Goal: Information Seeking & Learning: Find contact information

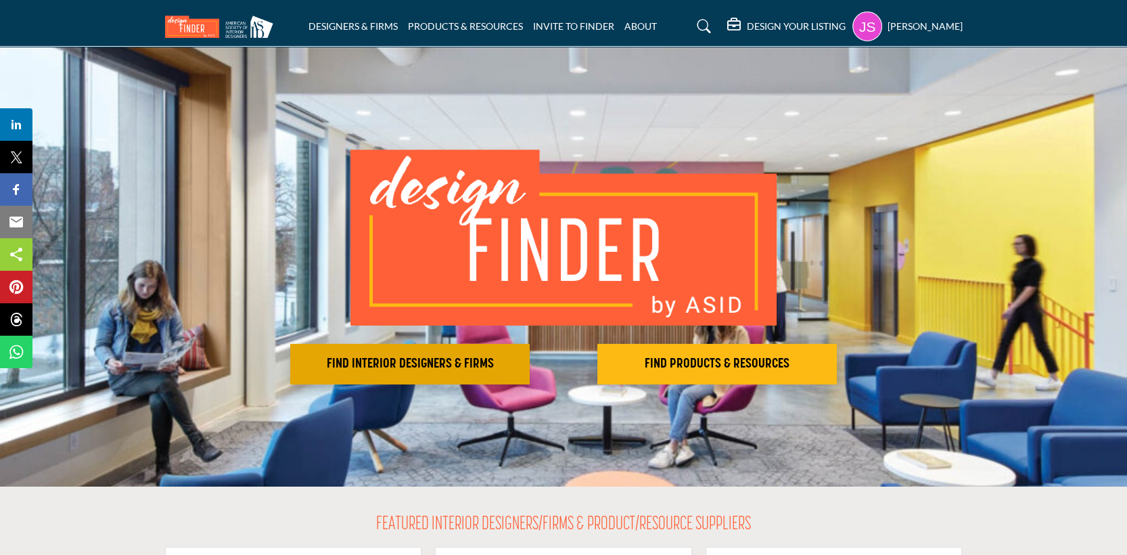
click at [505, 344] on button "FIND INTERIOR DESIGNERS & FIRMS" at bounding box center [410, 364] width 240 height 41
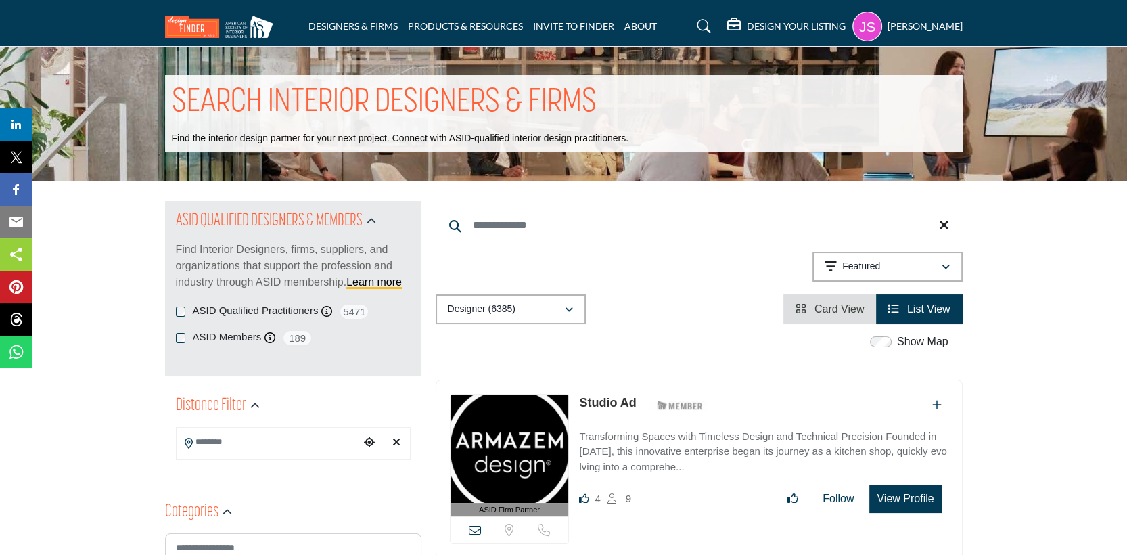
click at [260, 449] on input "Search Location" at bounding box center [268, 442] width 183 height 26
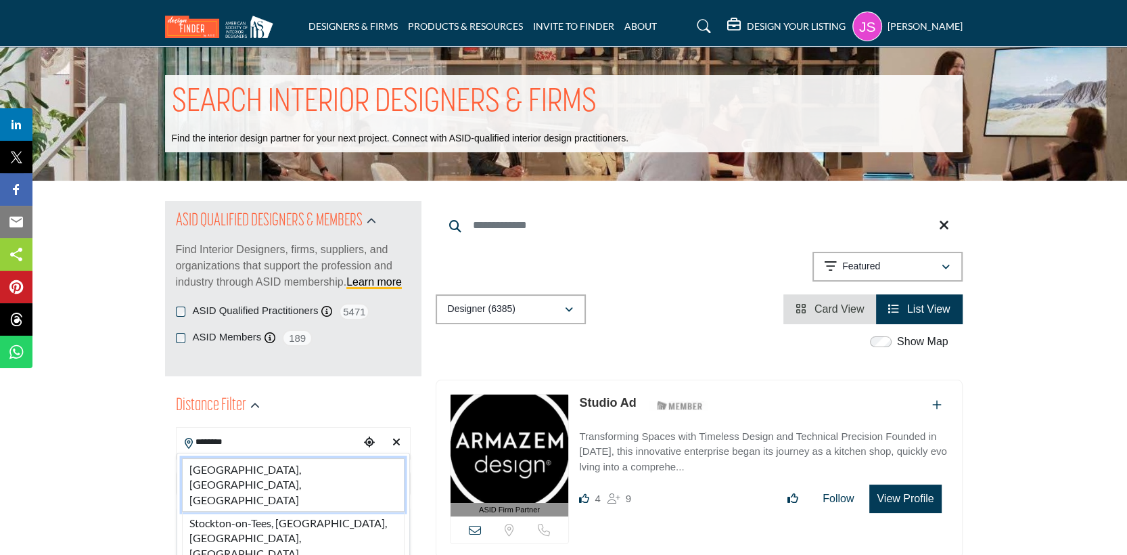
click at [281, 462] on li "[GEOGRAPHIC_DATA], [GEOGRAPHIC_DATA], [GEOGRAPHIC_DATA]" at bounding box center [293, 484] width 223 height 53
type input "**********"
type input "***"
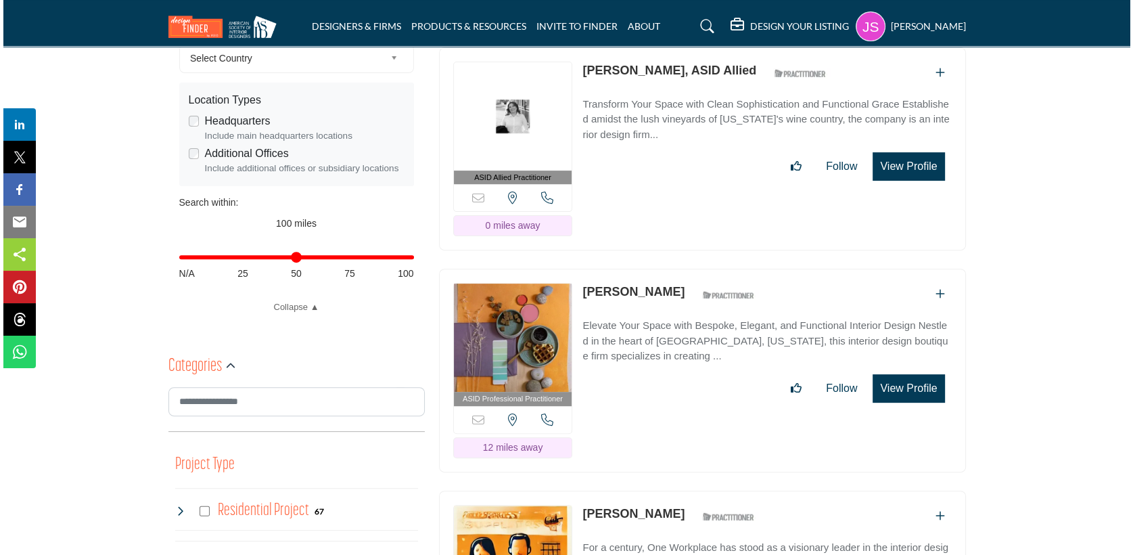
scroll to position [474, 0]
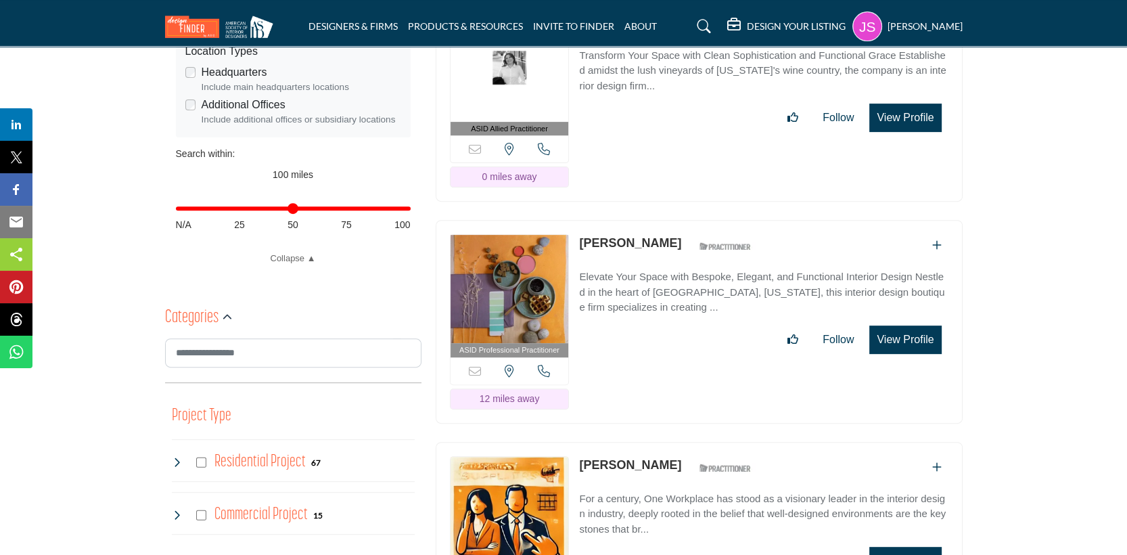
click at [922, 325] on button "View Profile" at bounding box center [906, 339] width 72 height 28
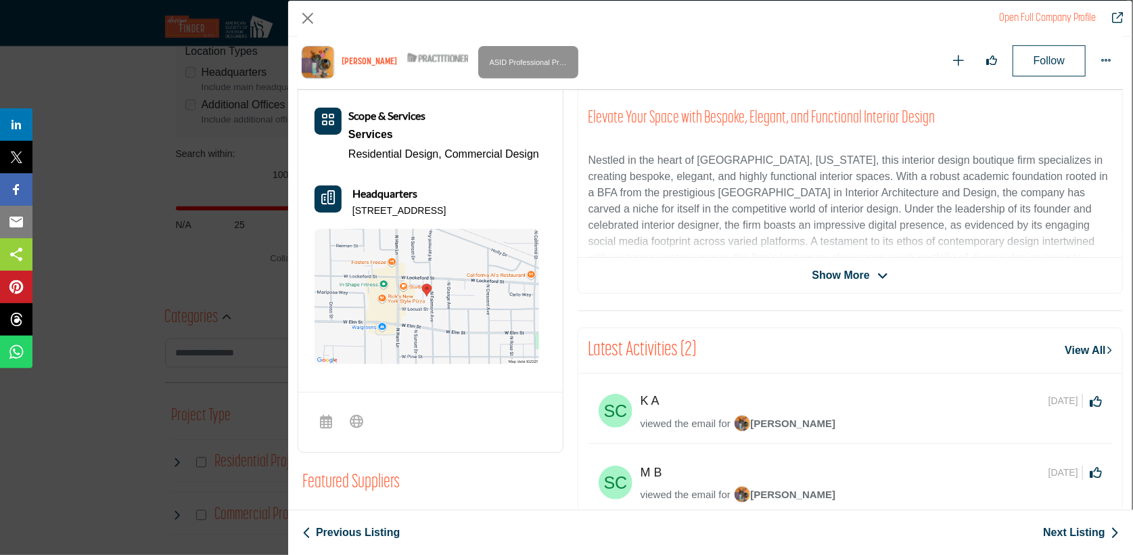
scroll to position [325, 0]
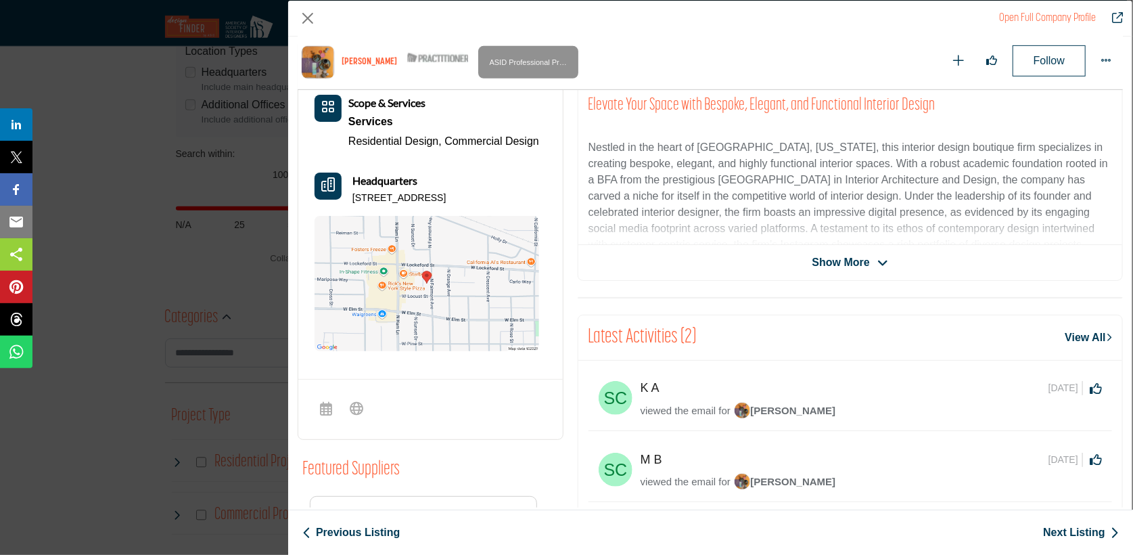
click at [854, 263] on span "Show More" at bounding box center [842, 262] width 58 height 16
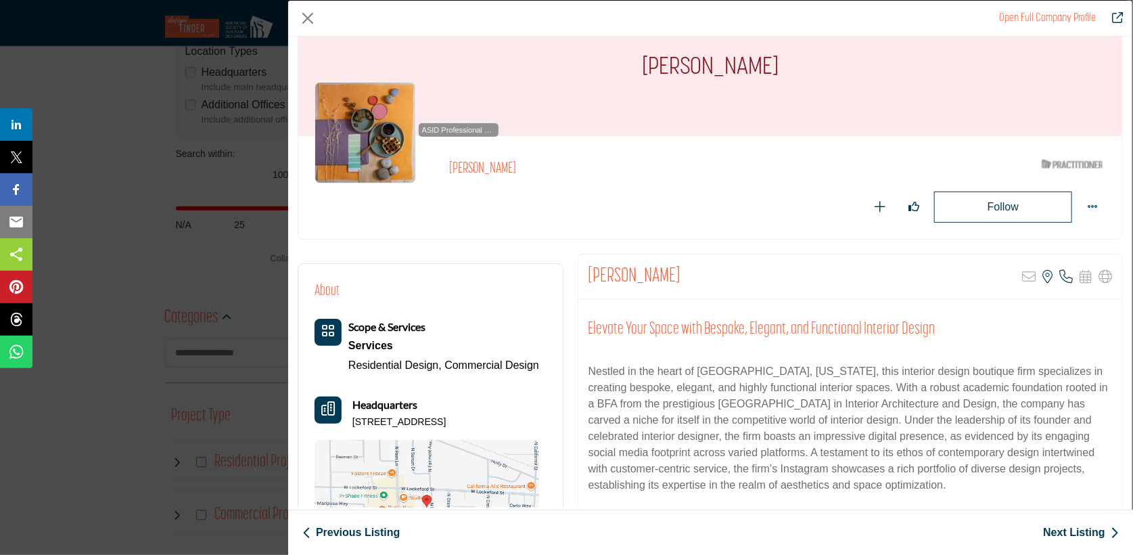
scroll to position [135, 0]
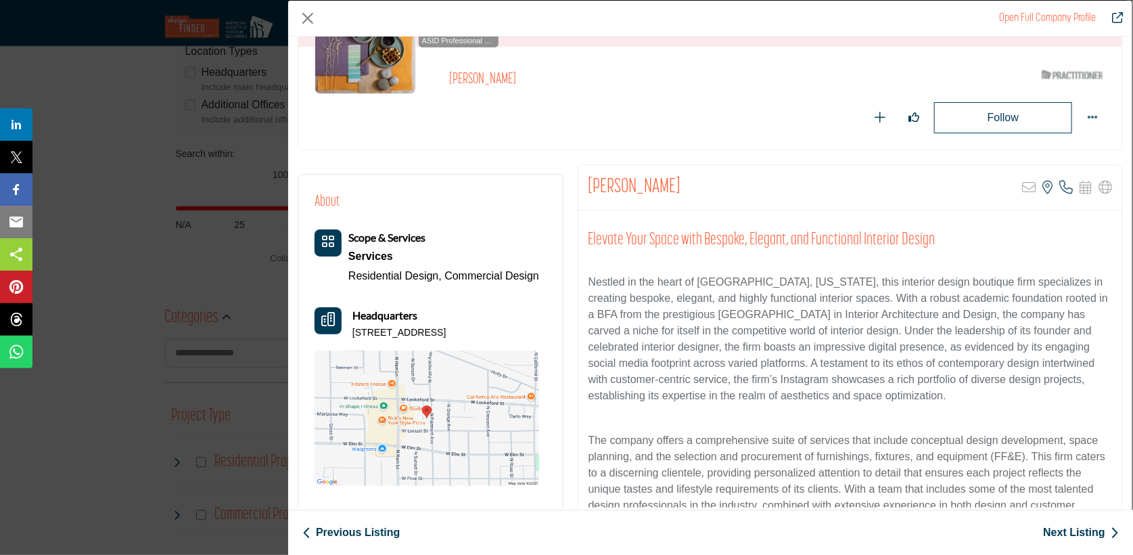
click at [364, 245] on div "Scope & Services Services Residential Design, Commercial Design" at bounding box center [443, 257] width 191 height 56
click at [363, 233] on b "Scope & Services" at bounding box center [386, 237] width 77 height 13
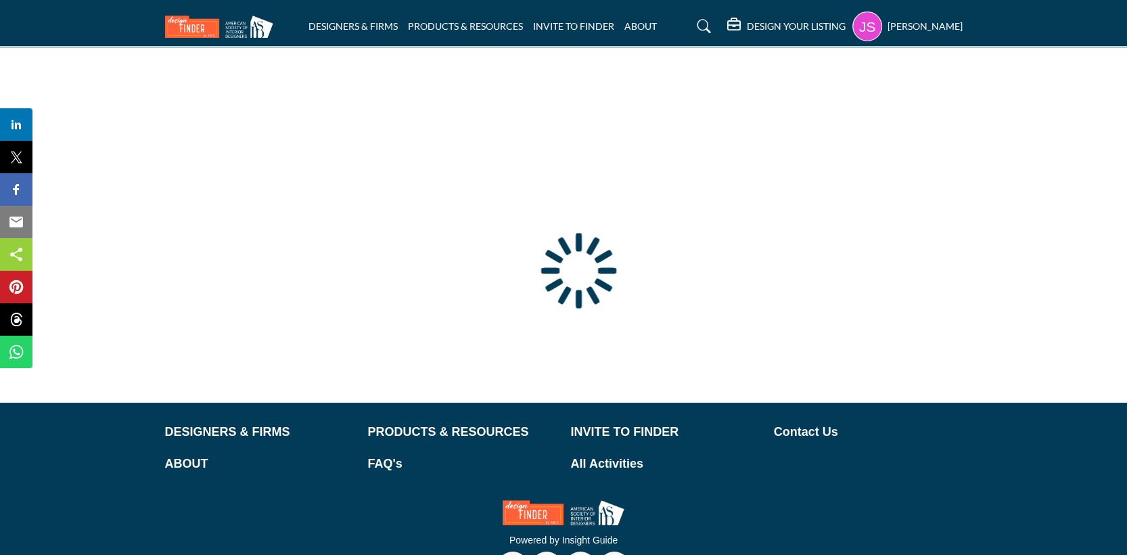
type input "**********"
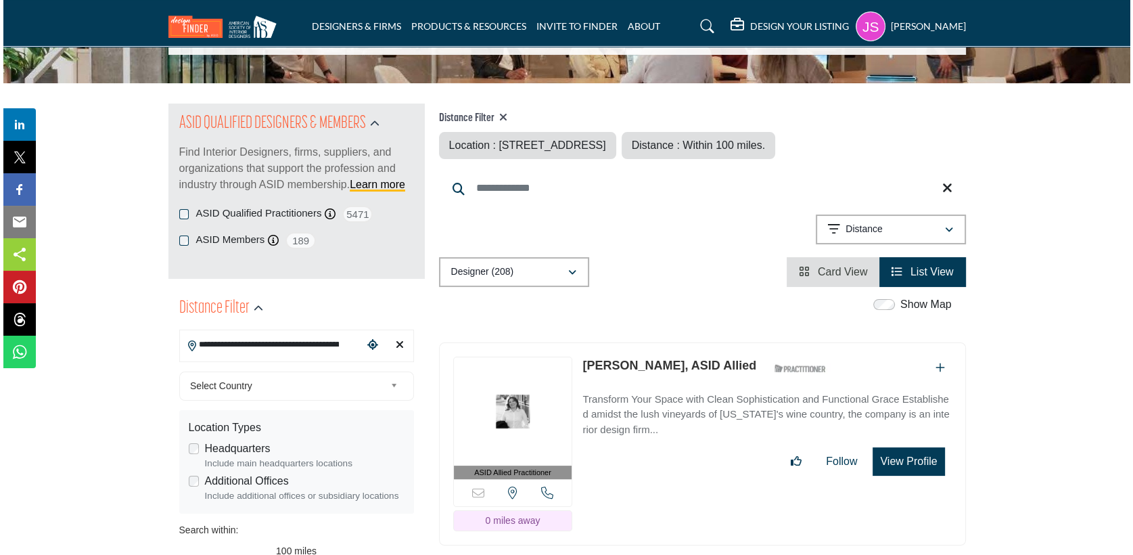
scroll to position [271, 0]
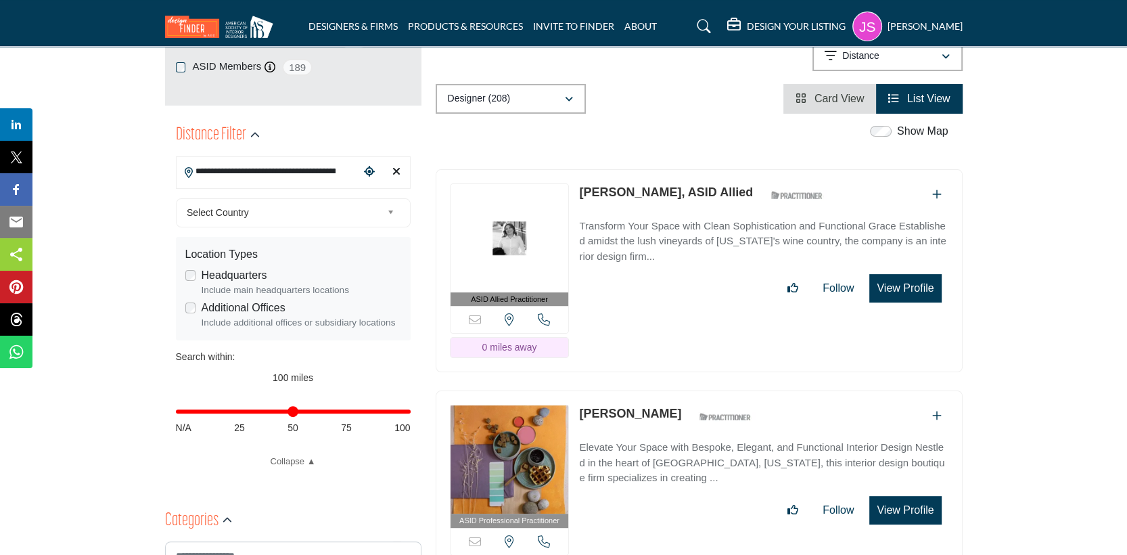
click at [916, 505] on button "View Profile" at bounding box center [906, 510] width 72 height 28
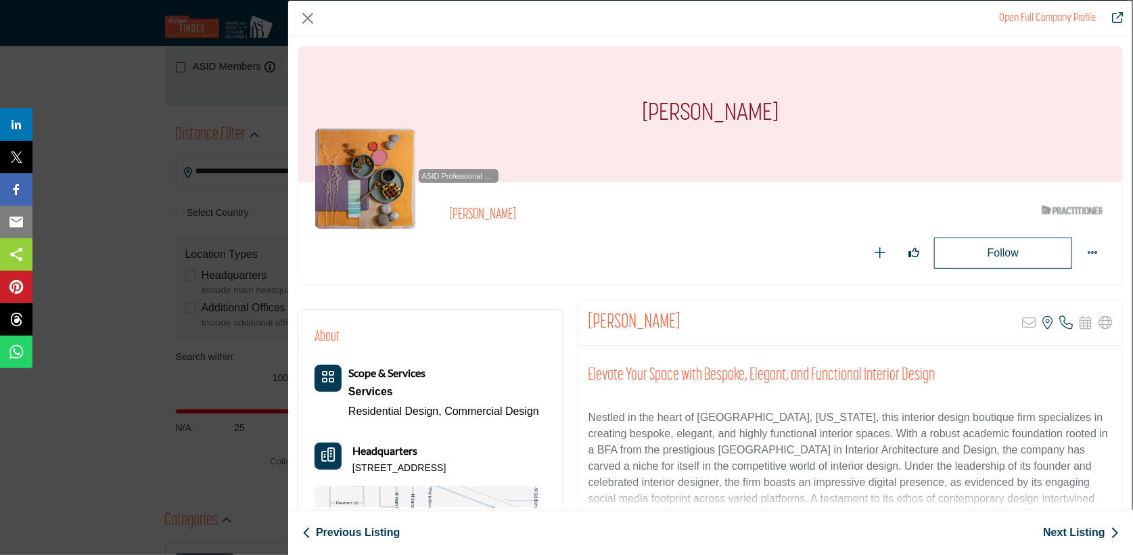
drag, startPoint x: 685, startPoint y: 324, endPoint x: 589, endPoint y: 327, distance: 96.1
click at [589, 327] on h2 "[PERSON_NAME]" at bounding box center [635, 323] width 93 height 24
copy h2 "[PERSON_NAME]"
click at [310, 16] on button "Close" at bounding box center [308, 18] width 20 height 20
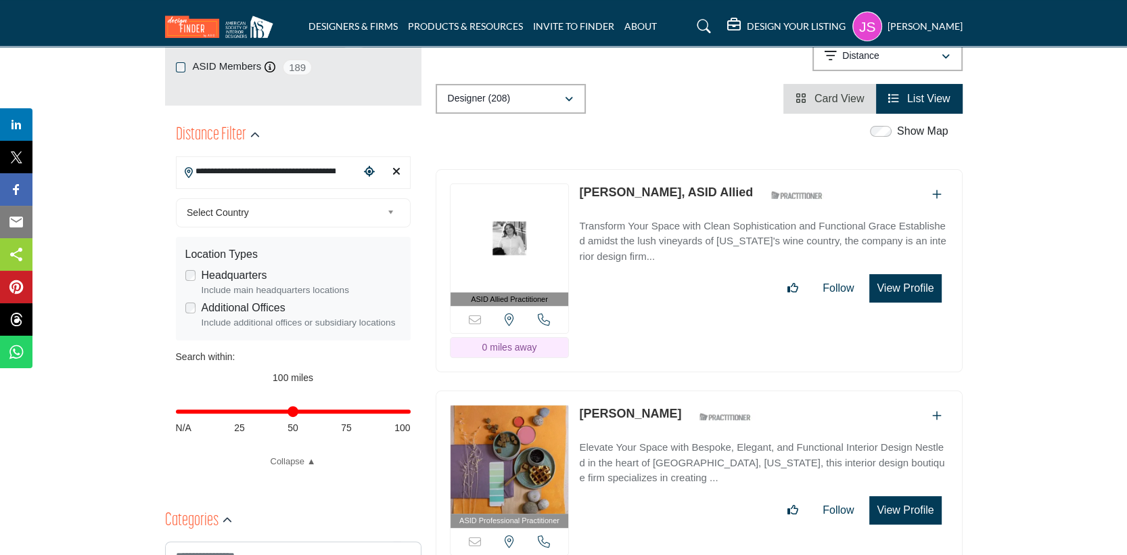
click at [911, 281] on button "View Profile" at bounding box center [906, 288] width 72 height 28
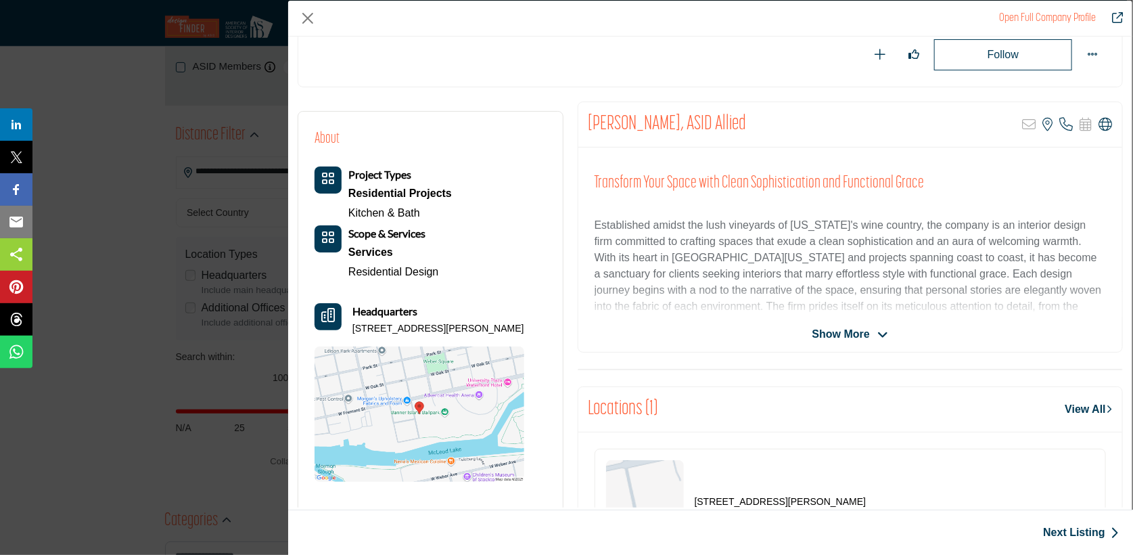
scroll to position [203, 0]
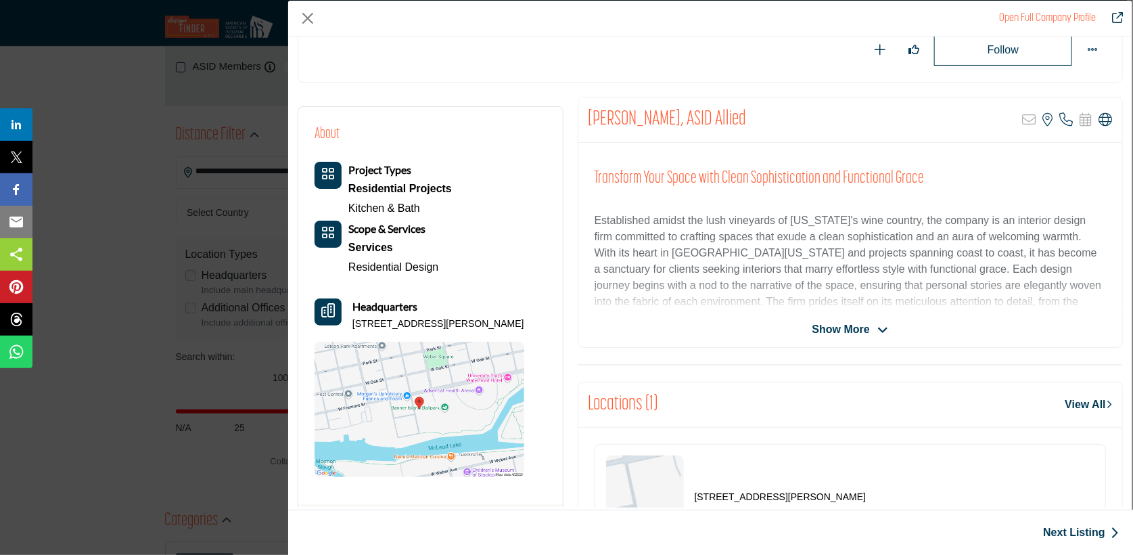
click at [842, 336] on span "Show More" at bounding box center [842, 329] width 58 height 16
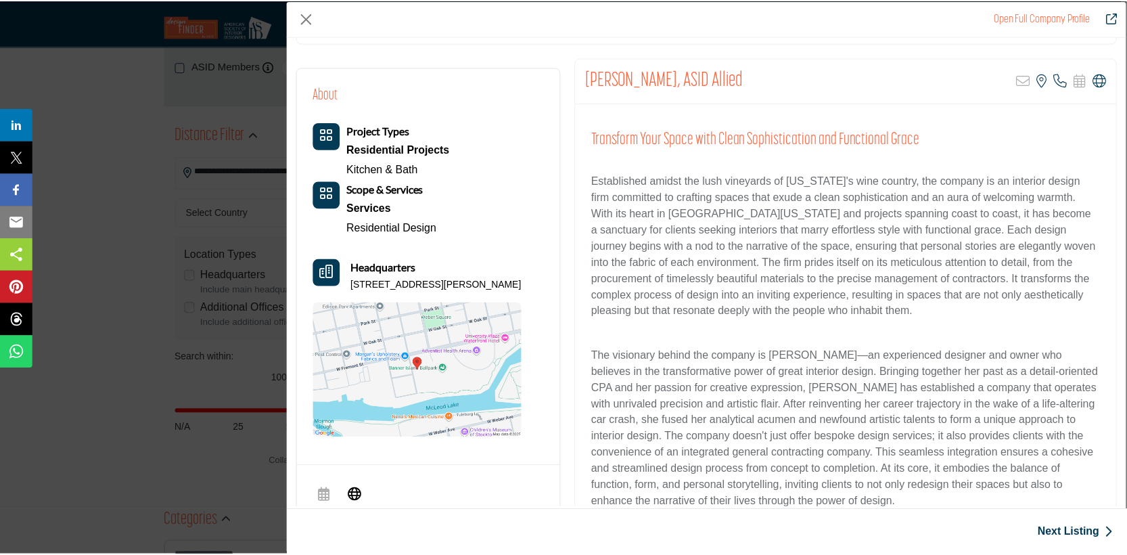
scroll to position [232, 0]
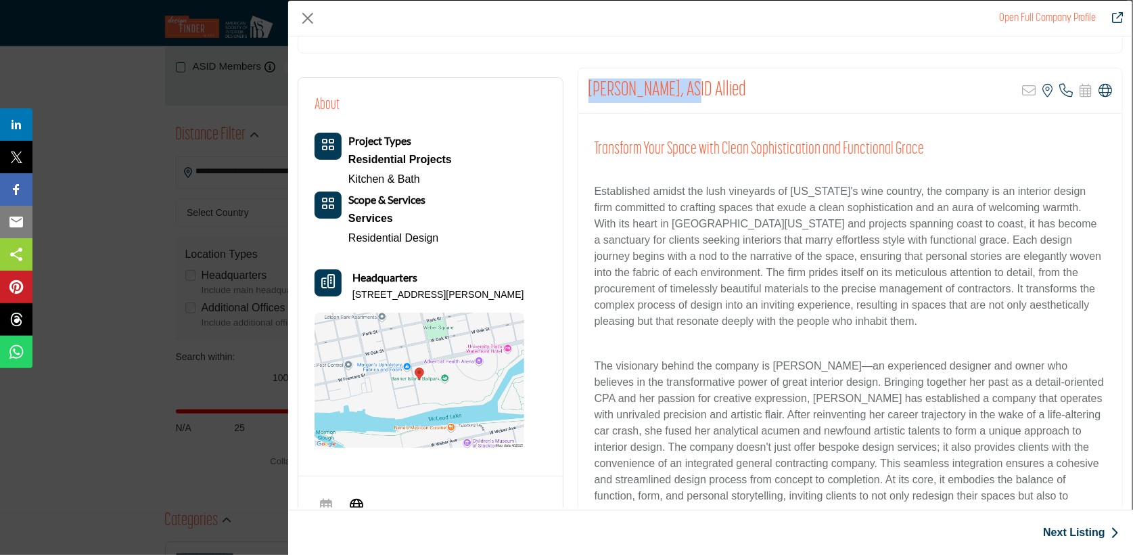
drag, startPoint x: 589, startPoint y: 85, endPoint x: 692, endPoint y: 80, distance: 103.0
click at [692, 80] on h2 "Kathleen Jennison, ASID Allied" at bounding box center [668, 90] width 158 height 24
copy h2 "Kathleen Jennison"
click at [310, 15] on button "Close" at bounding box center [308, 18] width 20 height 20
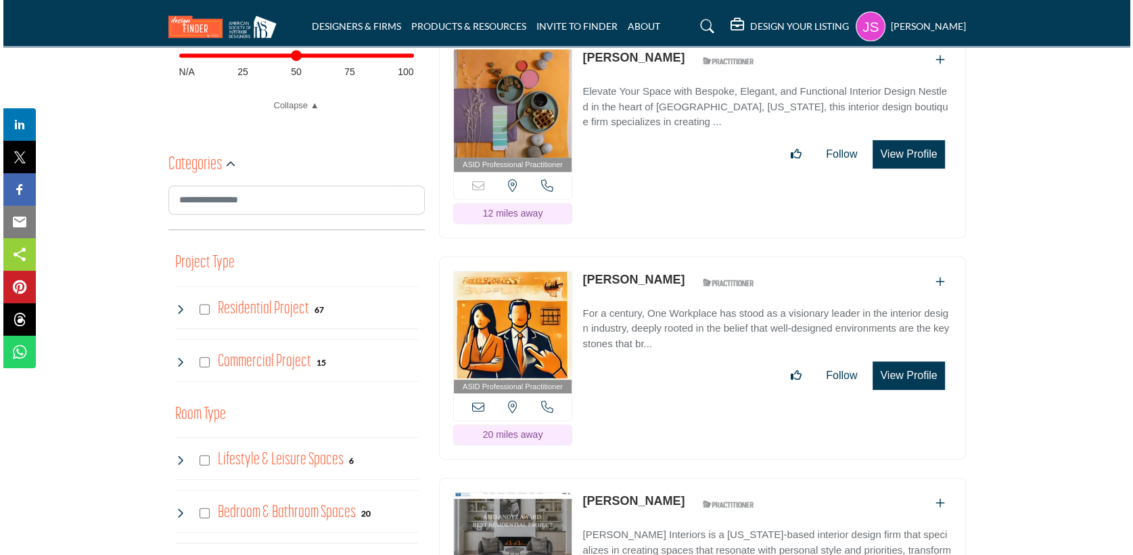
scroll to position [677, 0]
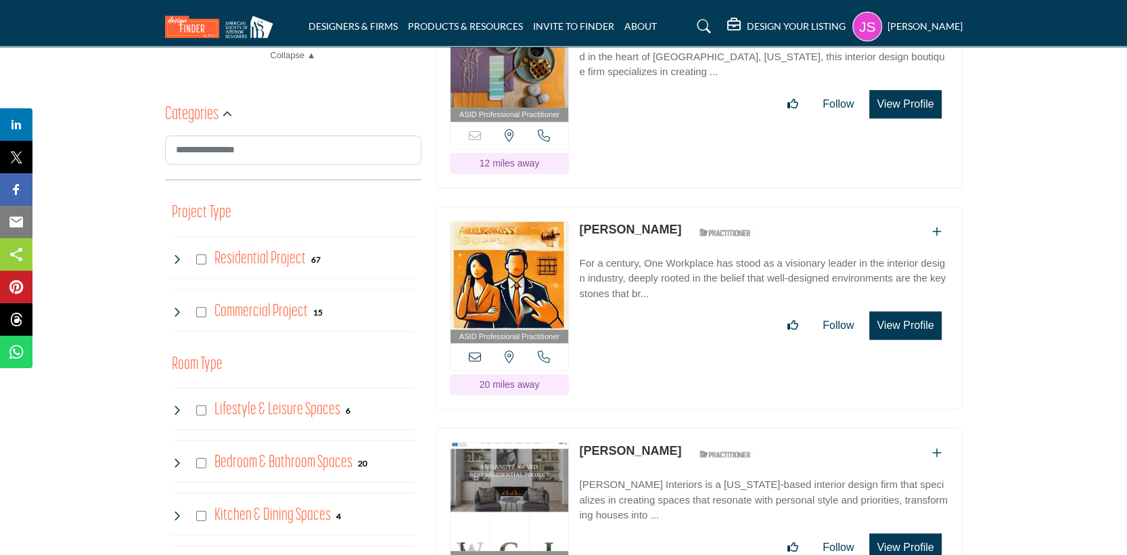
click at [914, 322] on button "View Profile" at bounding box center [906, 325] width 72 height 28
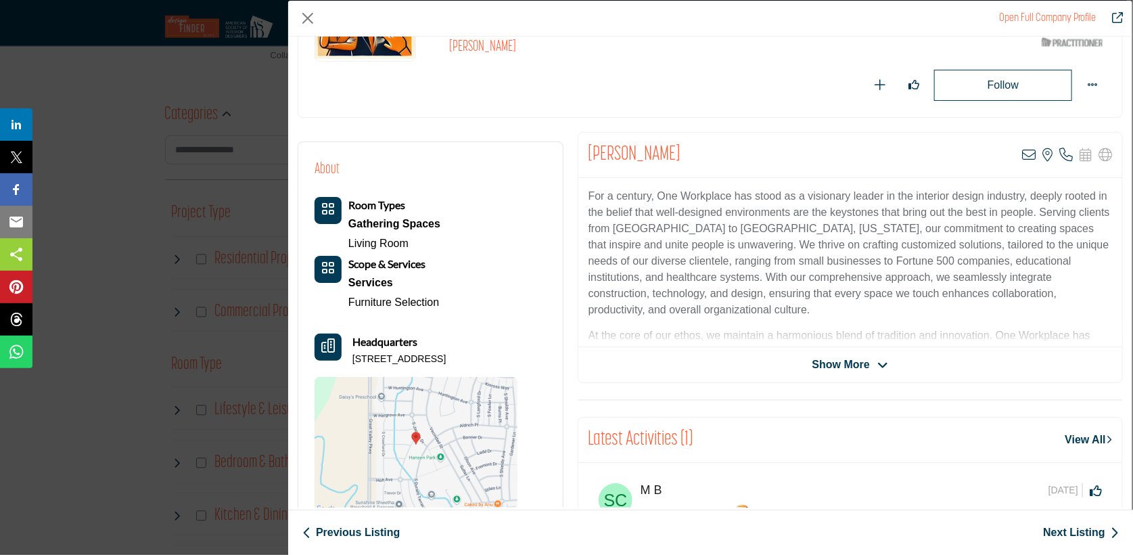
scroll to position [203, 0]
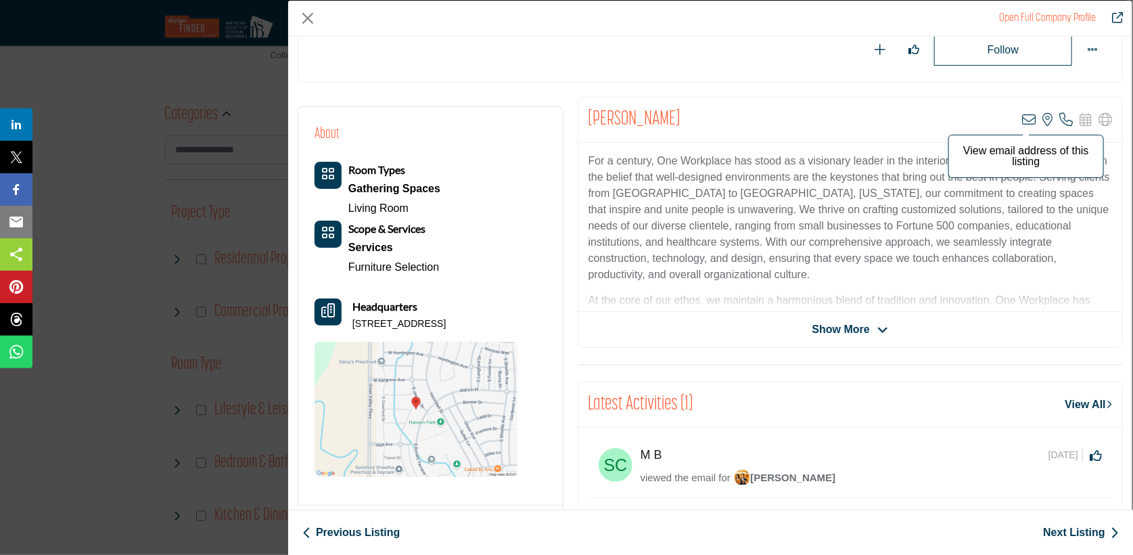
click at [1022, 123] on icon "Company Data Modal" at bounding box center [1029, 120] width 14 height 14
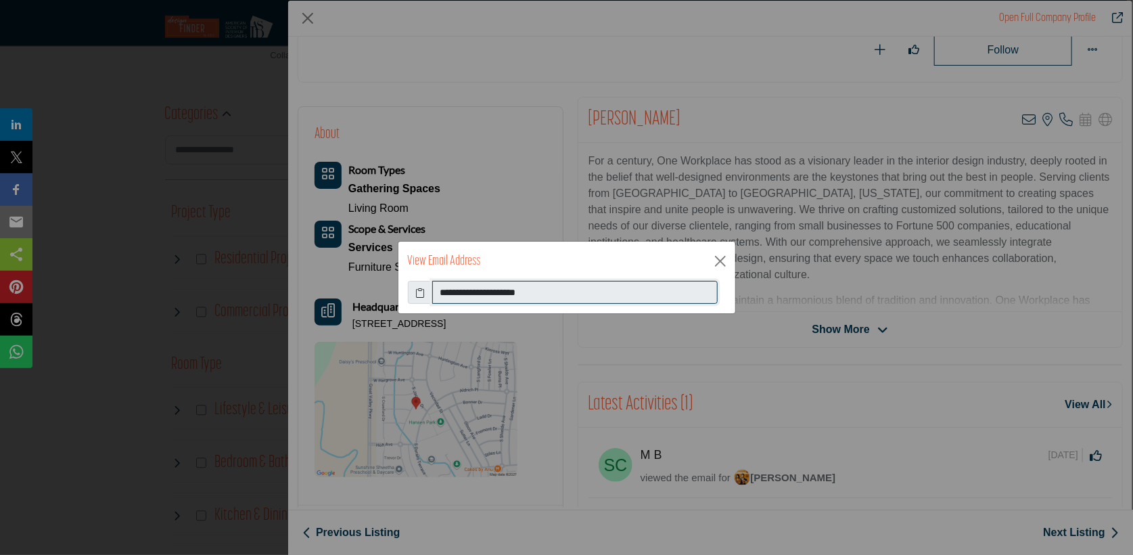
click at [499, 294] on input "**********" at bounding box center [575, 292] width 286 height 23
click at [510, 293] on input "**********" at bounding box center [575, 292] width 286 height 23
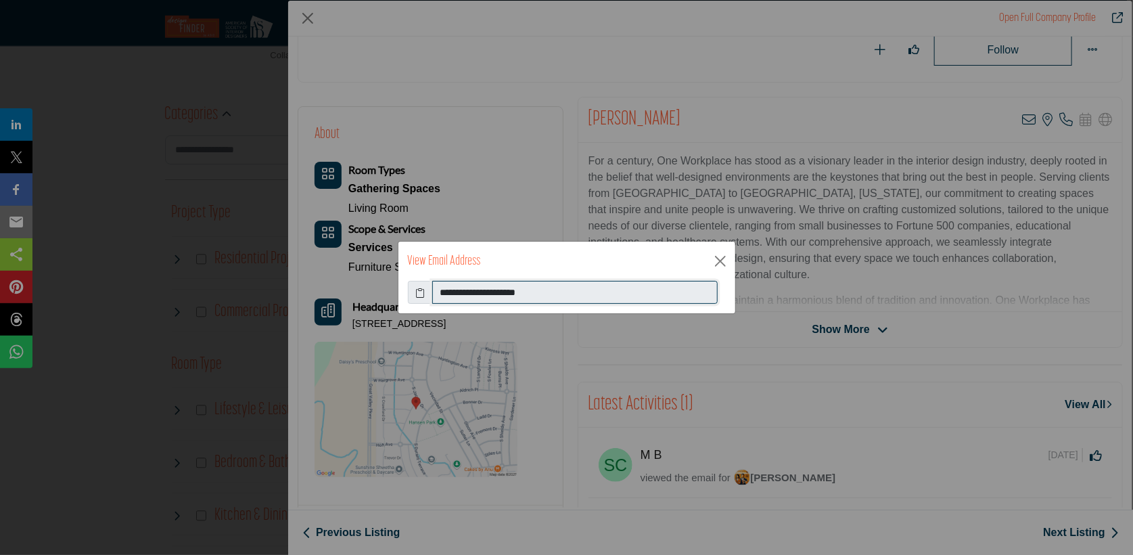
click at [510, 293] on input "**********" at bounding box center [575, 292] width 286 height 23
drag, startPoint x: 570, startPoint y: 286, endPoint x: 403, endPoint y: 297, distance: 168.2
click at [403, 297] on div "**********" at bounding box center [567, 297] width 337 height 32
click at [722, 255] on button "Close" at bounding box center [721, 261] width 20 height 20
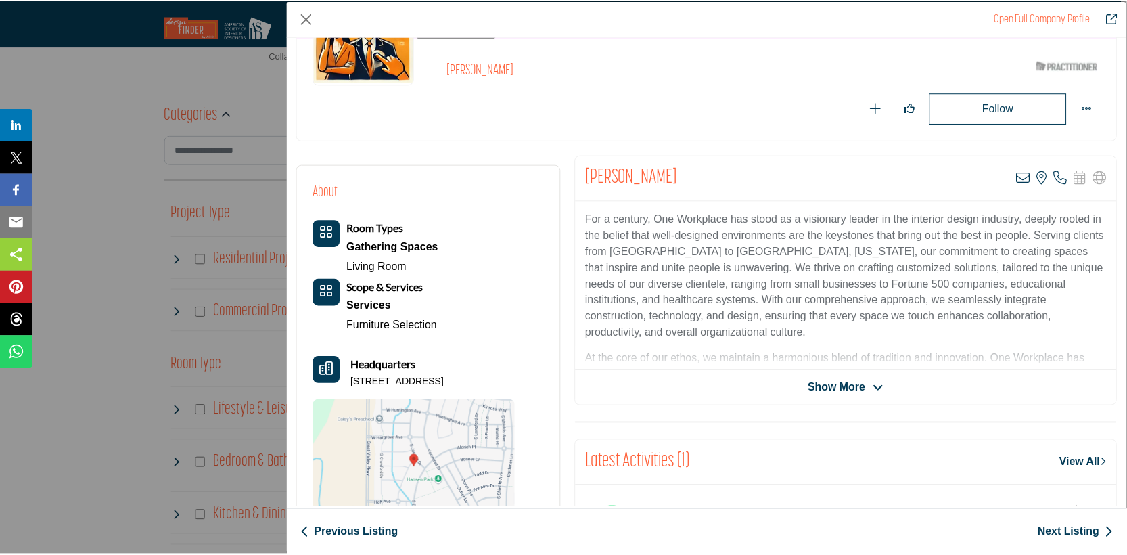
scroll to position [0, 0]
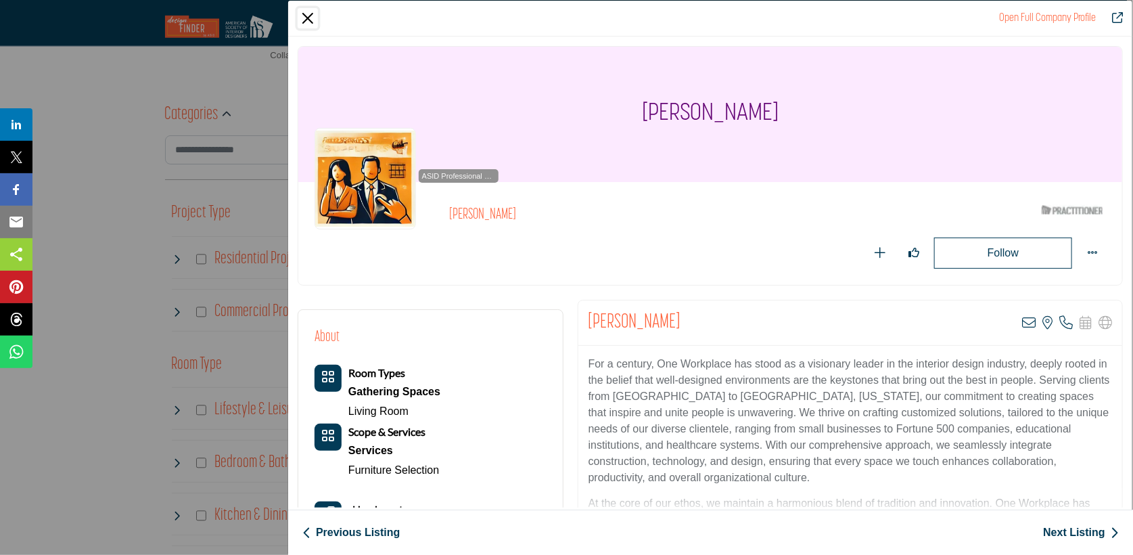
click at [306, 18] on button "Close" at bounding box center [308, 18] width 20 height 20
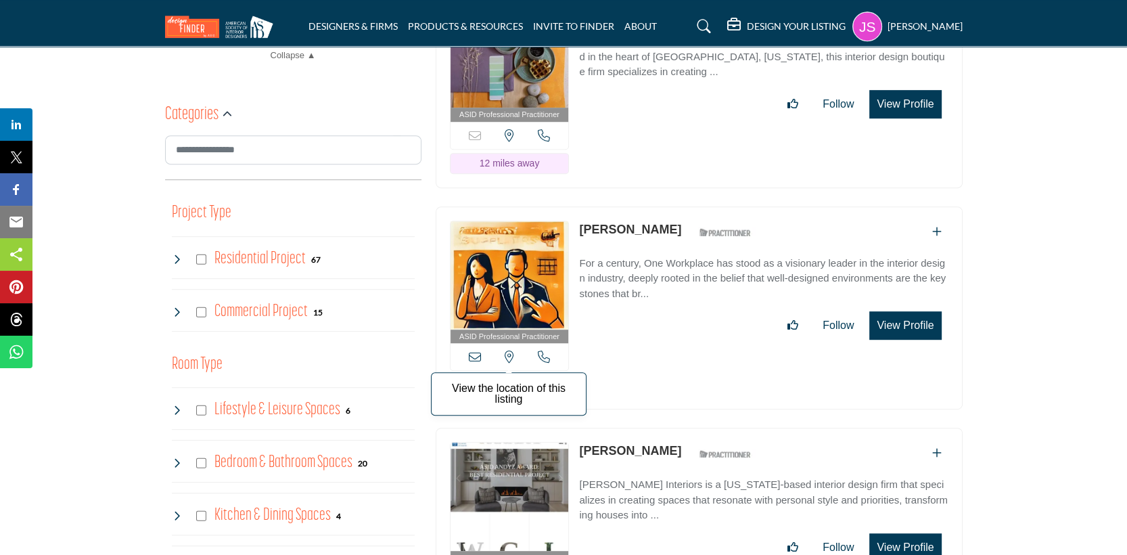
click at [510, 353] on icon at bounding box center [509, 357] width 9 height 12
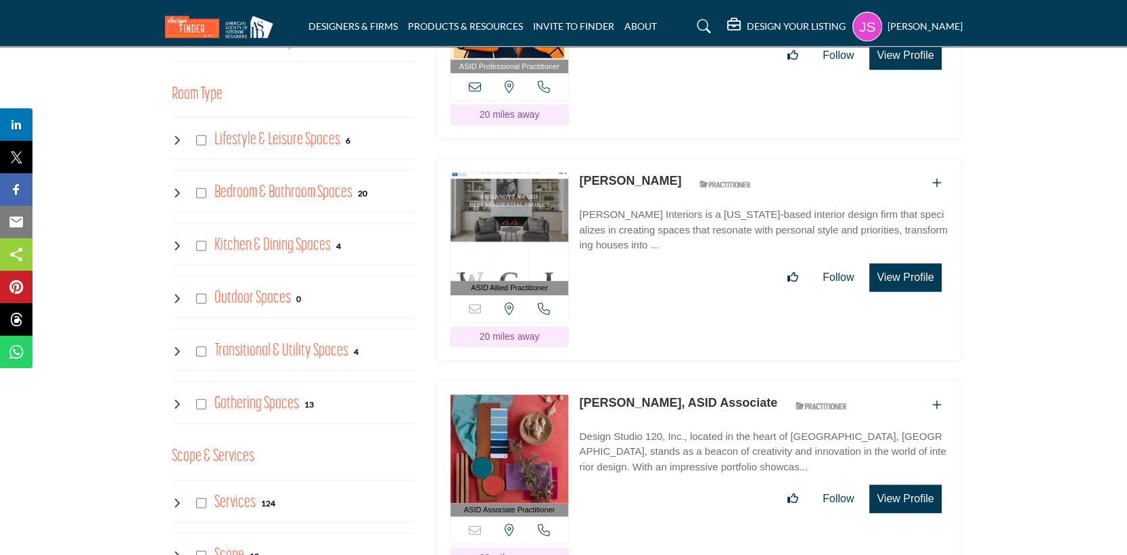
scroll to position [947, 0]
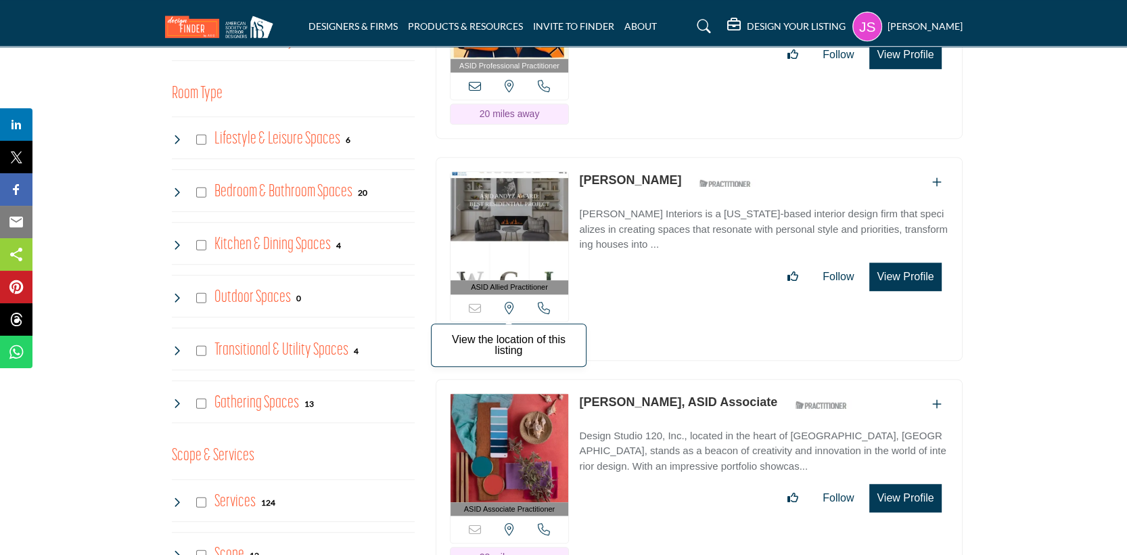
click at [509, 302] on icon at bounding box center [509, 308] width 9 height 12
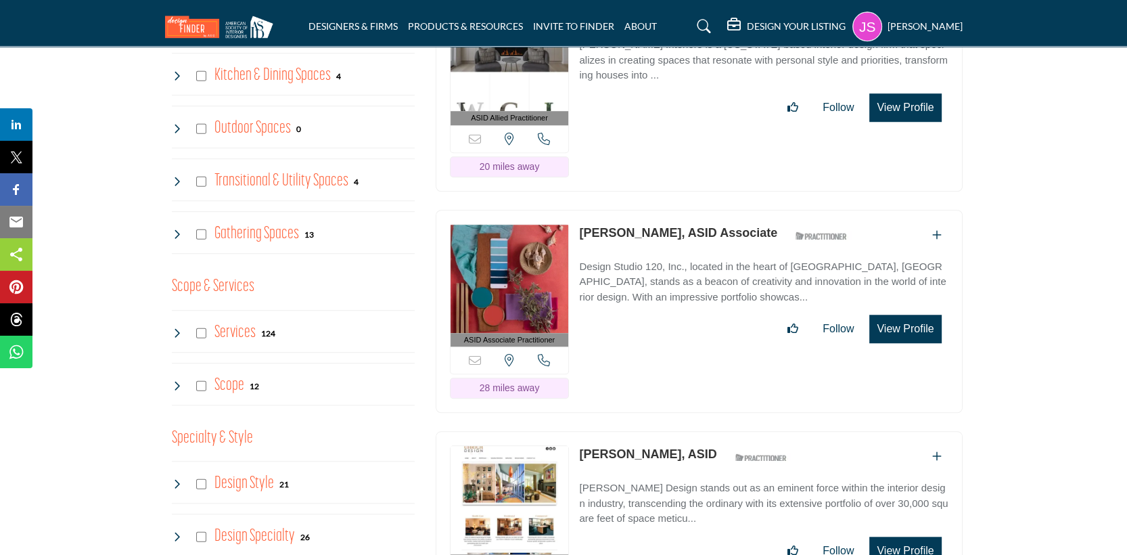
scroll to position [1150, 0]
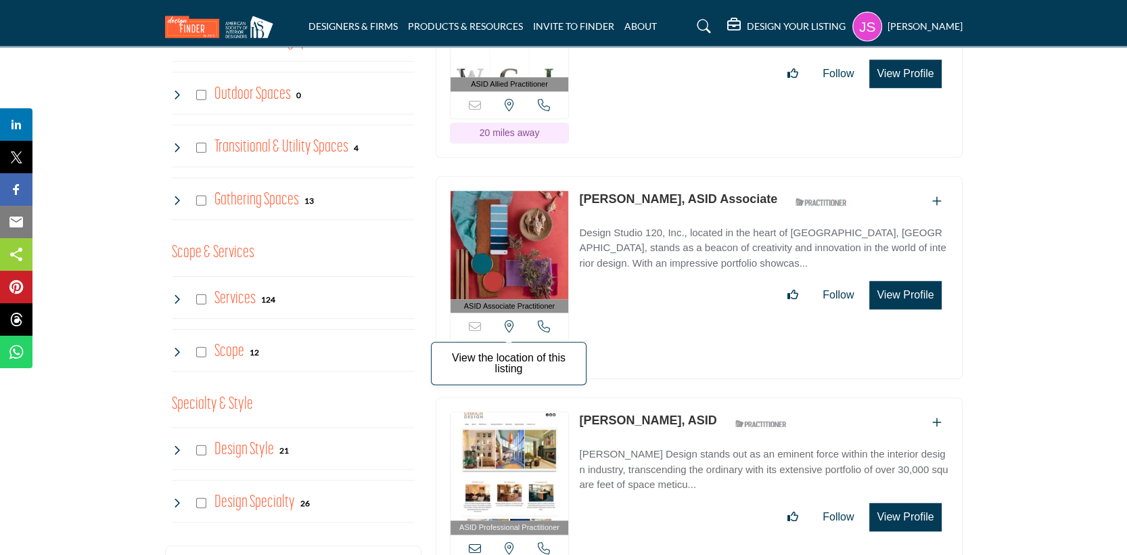
click at [513, 320] on icon at bounding box center [509, 326] width 9 height 12
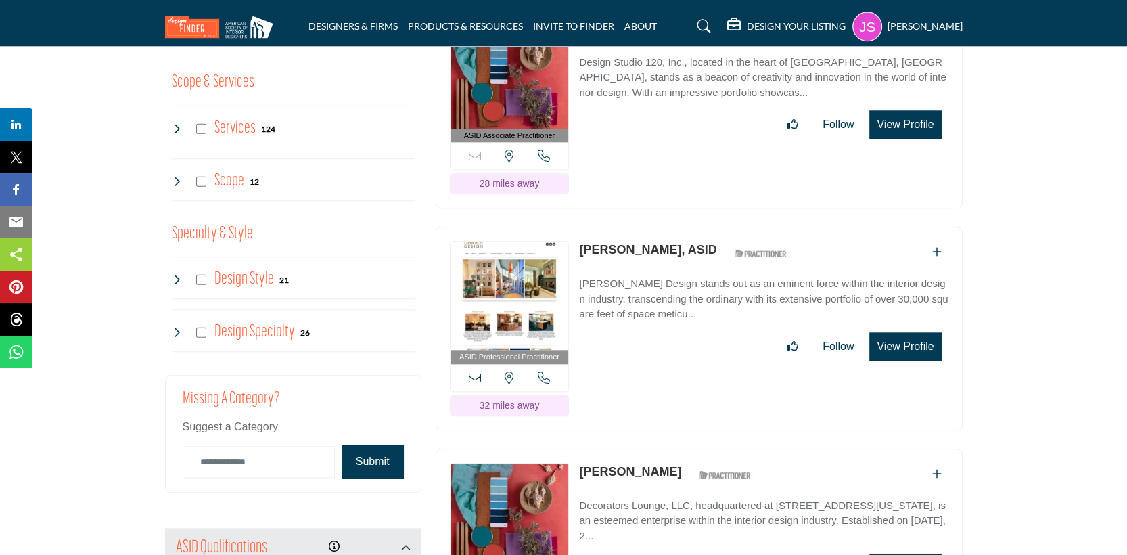
scroll to position [1353, 0]
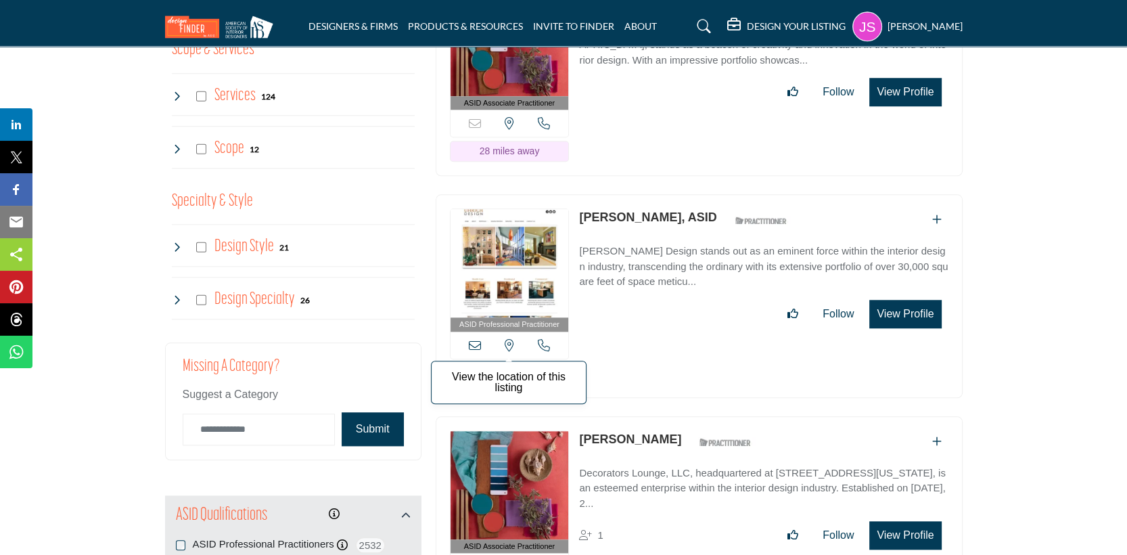
click at [510, 339] on icon at bounding box center [509, 345] width 9 height 12
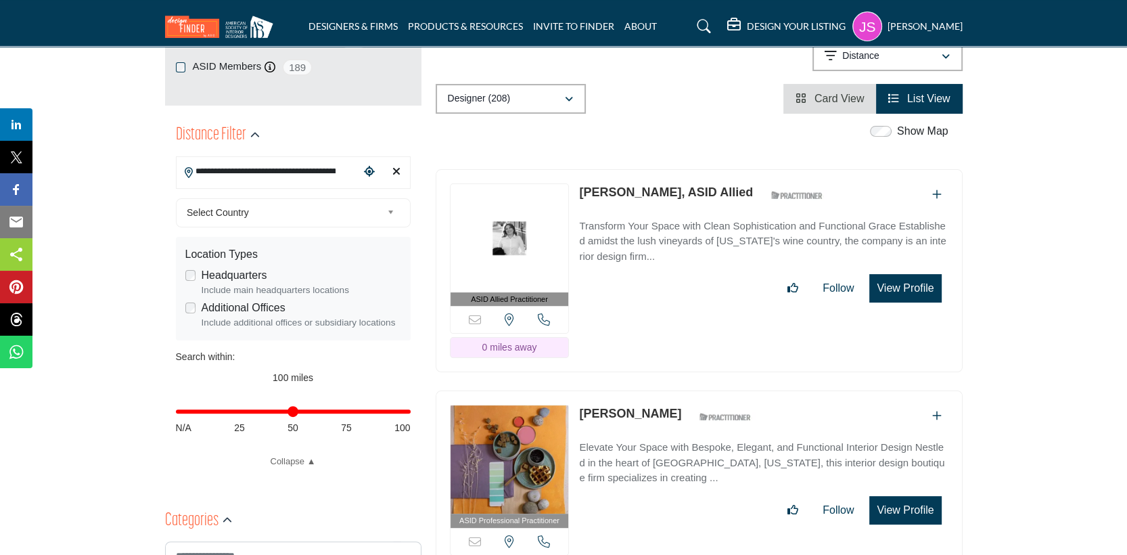
scroll to position [406, 0]
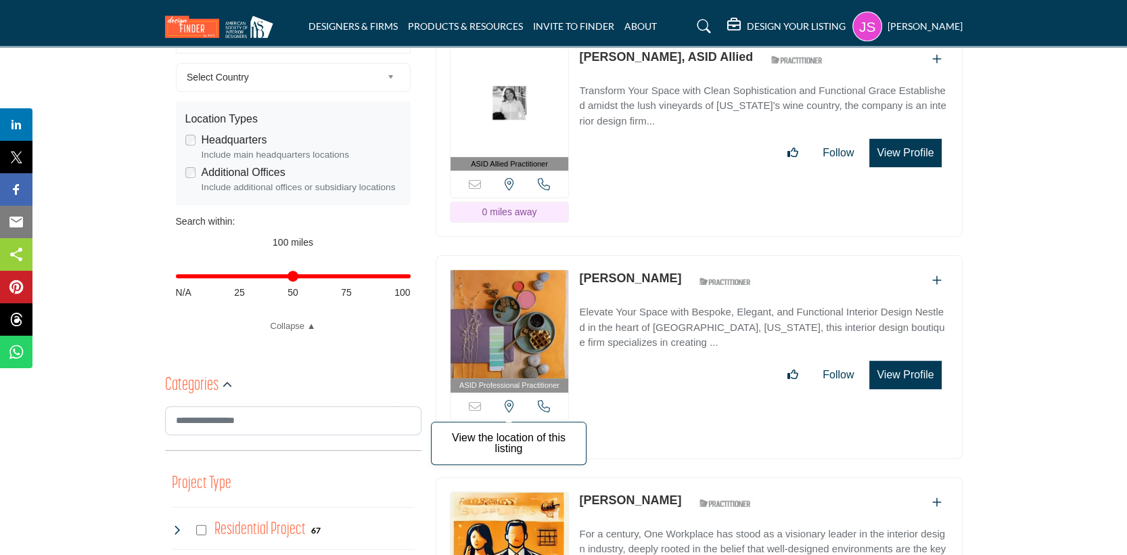
click at [511, 400] on icon at bounding box center [509, 406] width 9 height 12
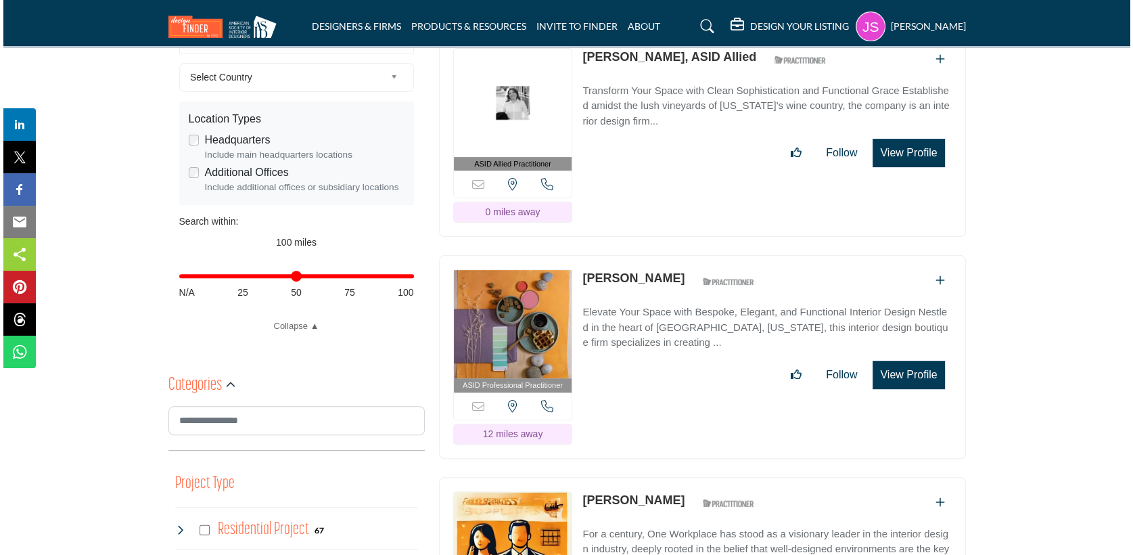
scroll to position [338, 0]
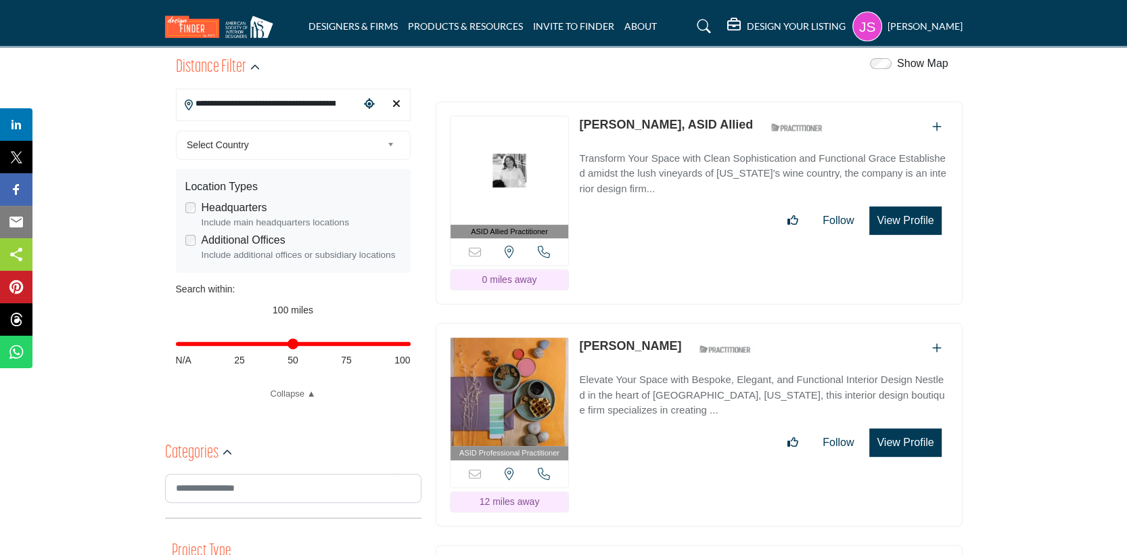
click at [920, 217] on button "View Profile" at bounding box center [906, 220] width 72 height 28
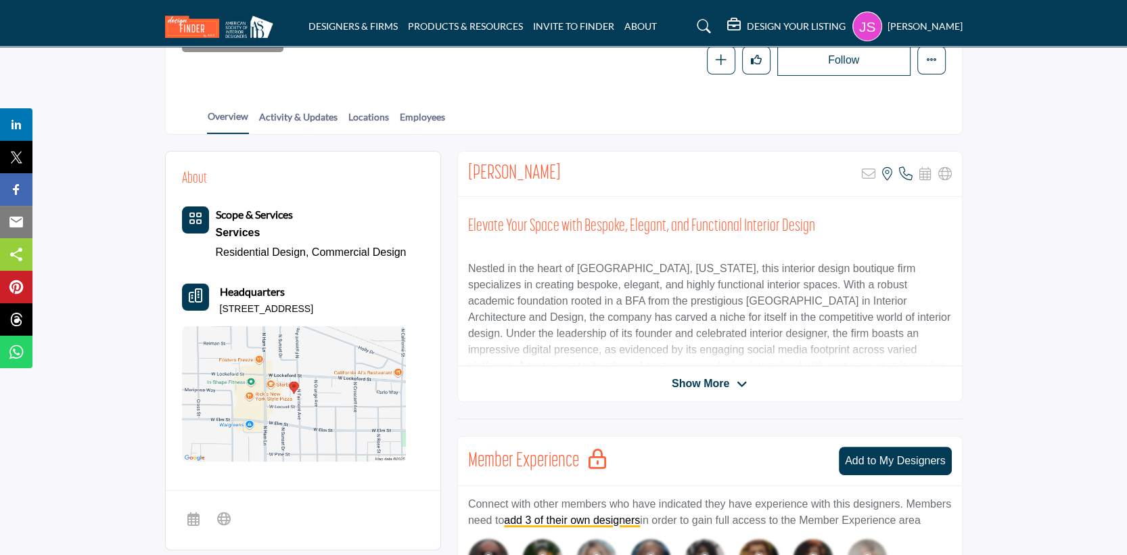
scroll to position [406, 0]
